Goal: Communication & Community: Participate in discussion

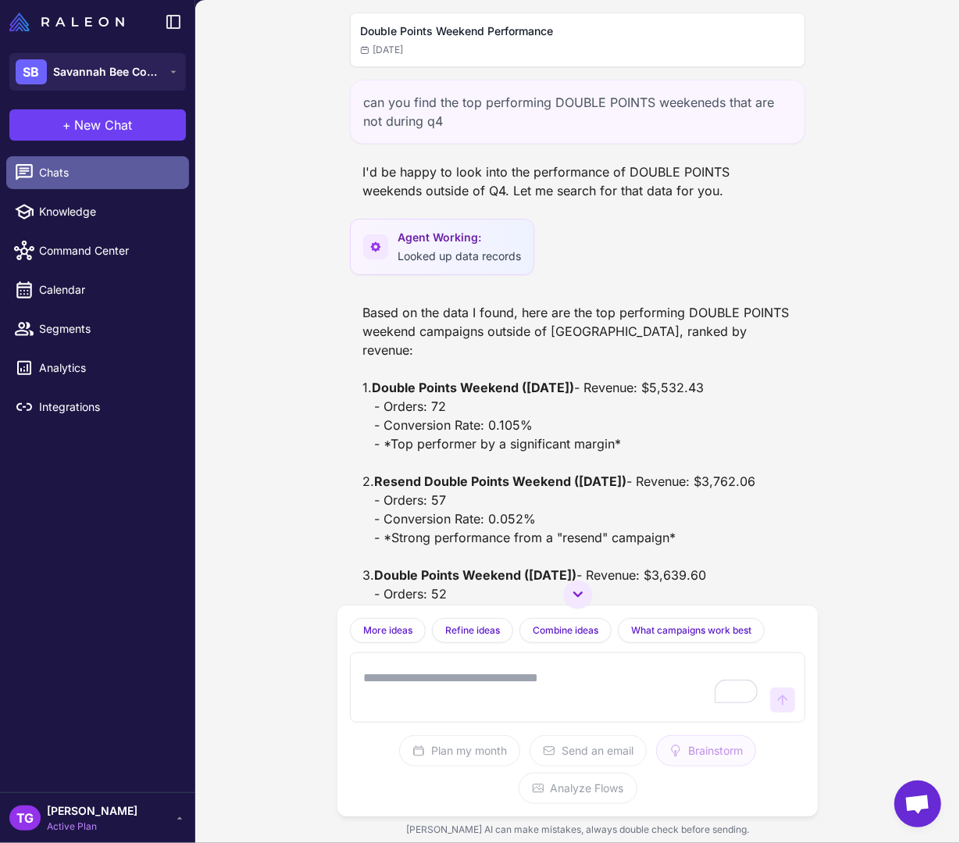
click at [76, 178] on span "Chats" at bounding box center [107, 172] width 137 height 17
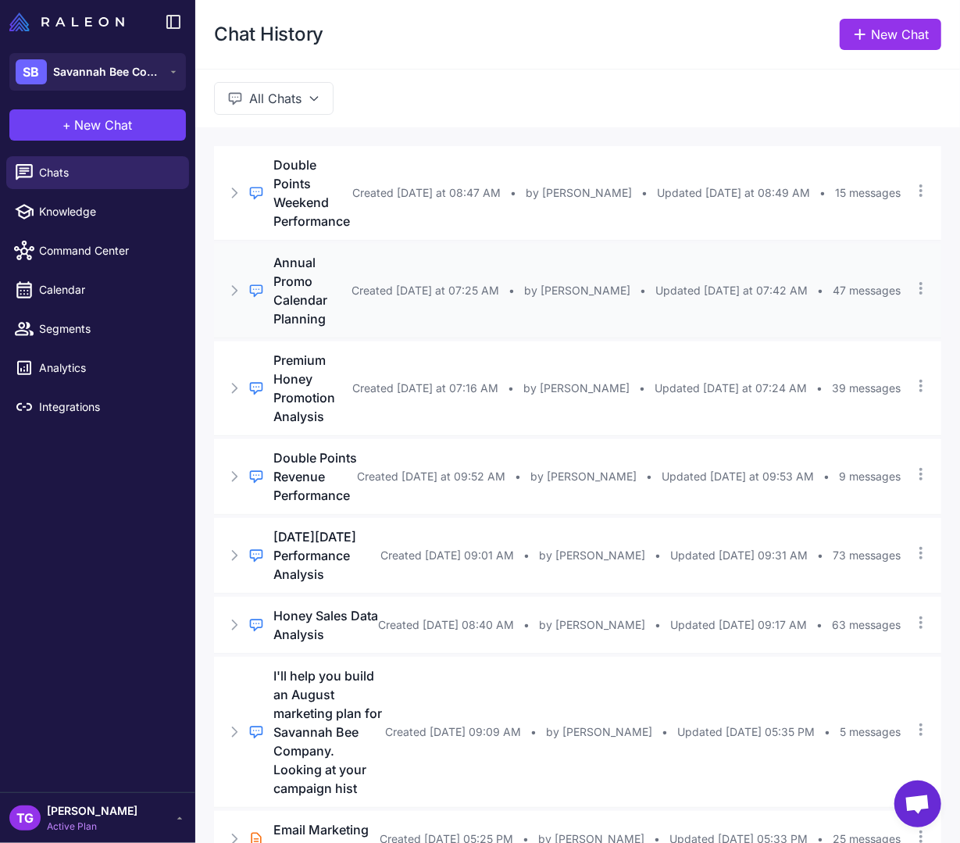
click at [351, 282] on span "Created [DATE] at 07:25 AM" at bounding box center [425, 290] width 148 height 17
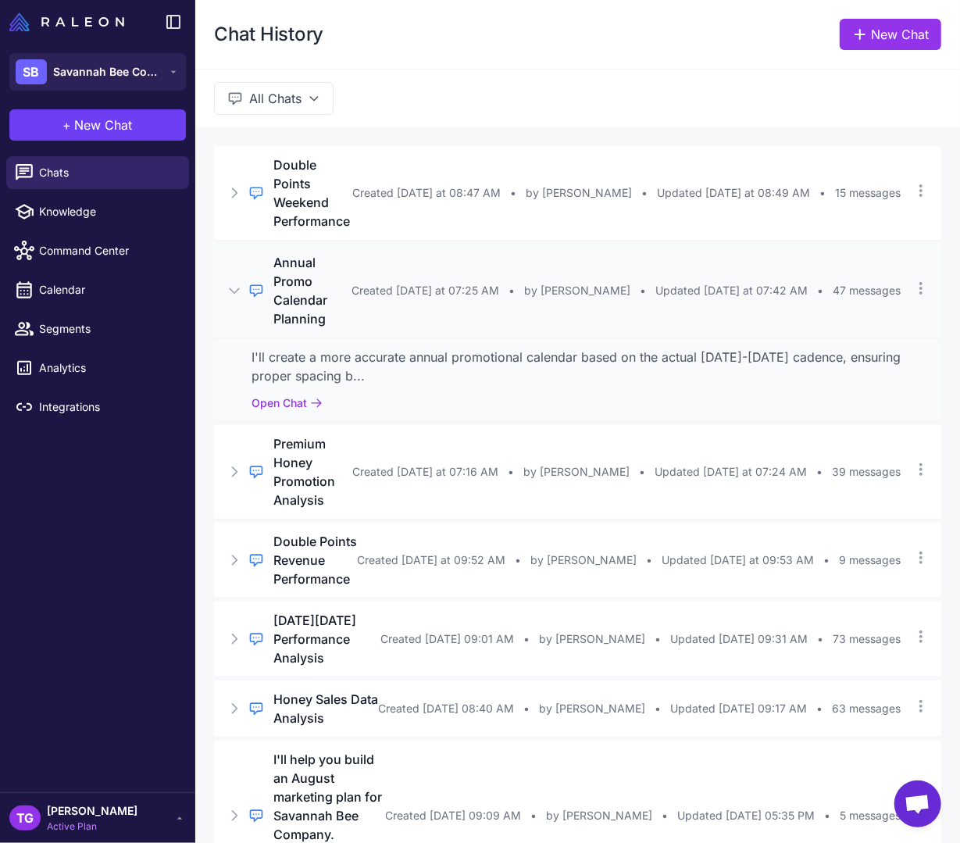
click at [294, 275] on h3 "Annual Promo Calendar Planning" at bounding box center [312, 290] width 78 height 75
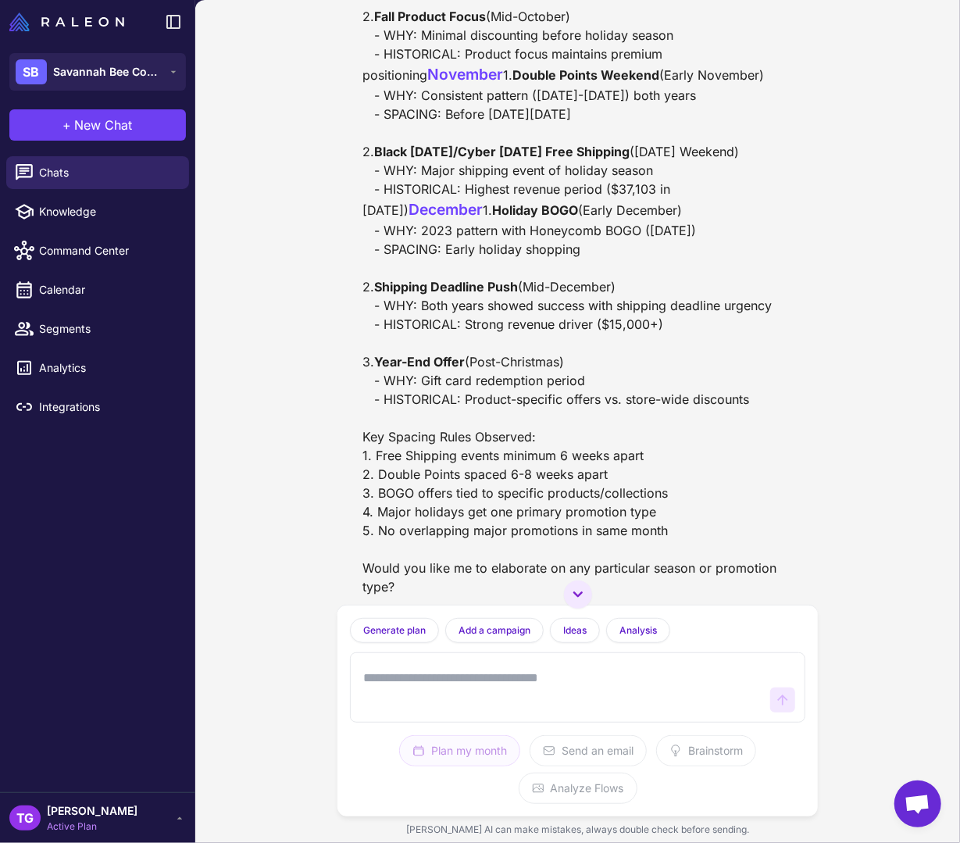
scroll to position [17800, 0]
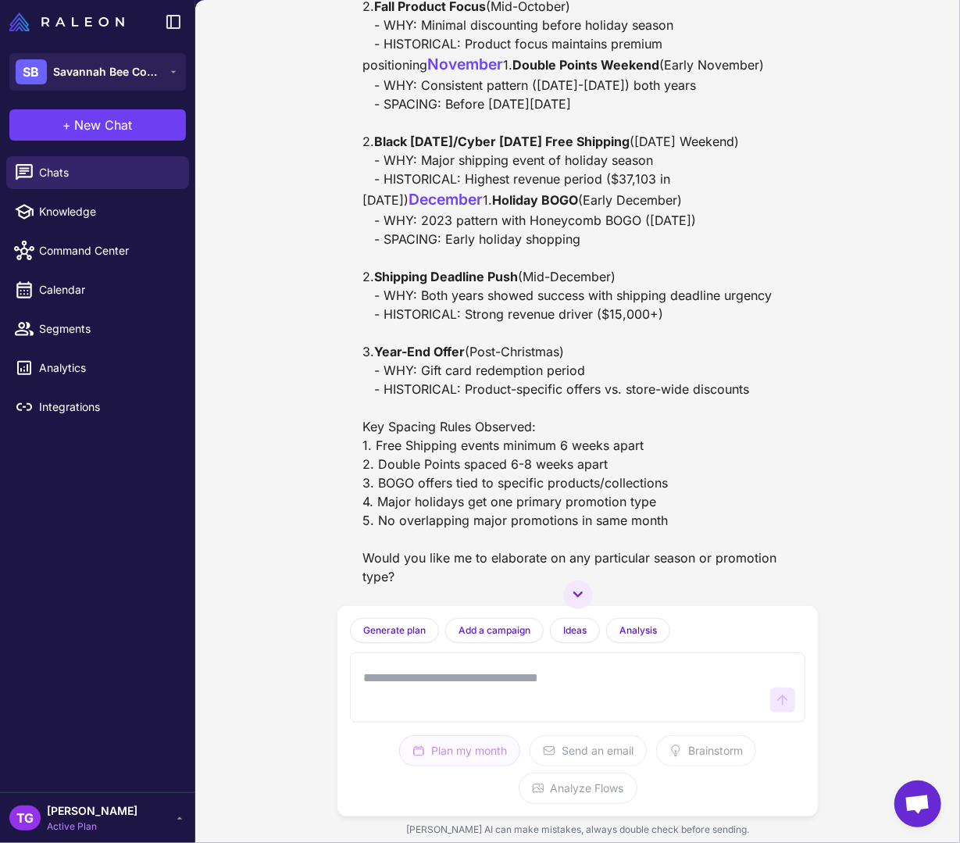
drag, startPoint x: 557, startPoint y: 168, endPoint x: 600, endPoint y: 168, distance: 43.0
drag, startPoint x: 697, startPoint y: 164, endPoint x: 750, endPoint y: 164, distance: 53.1
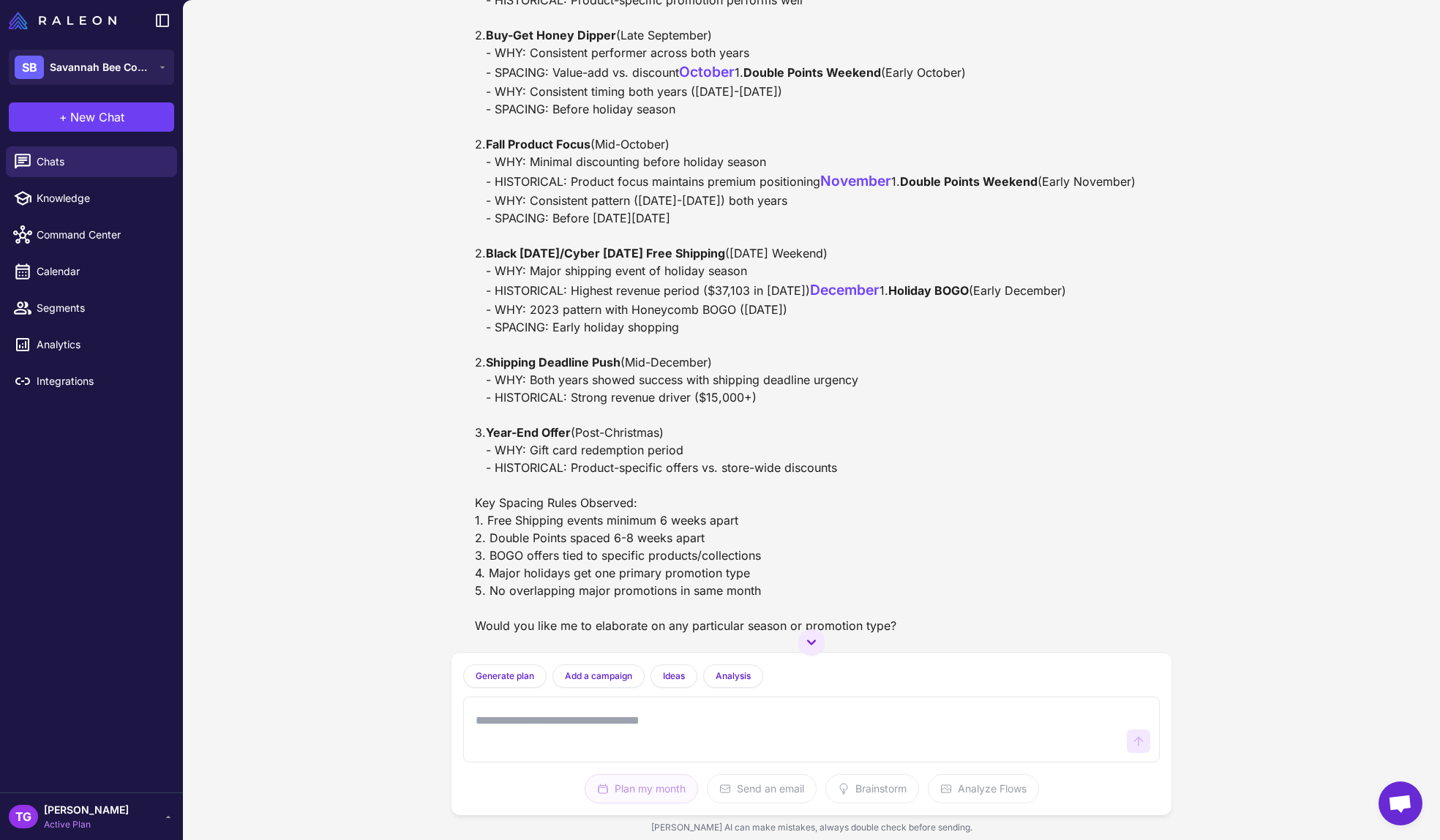
scroll to position [15756, 0]
